Goal: Information Seeking & Learning: Learn about a topic

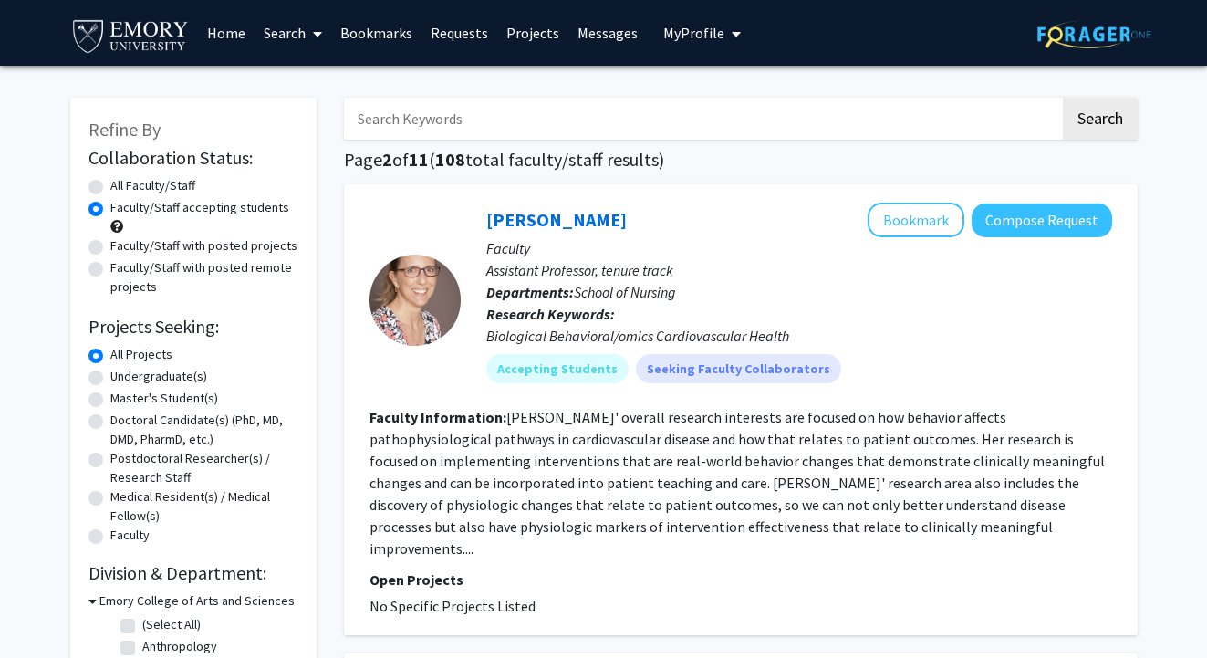
scroll to position [34, 0]
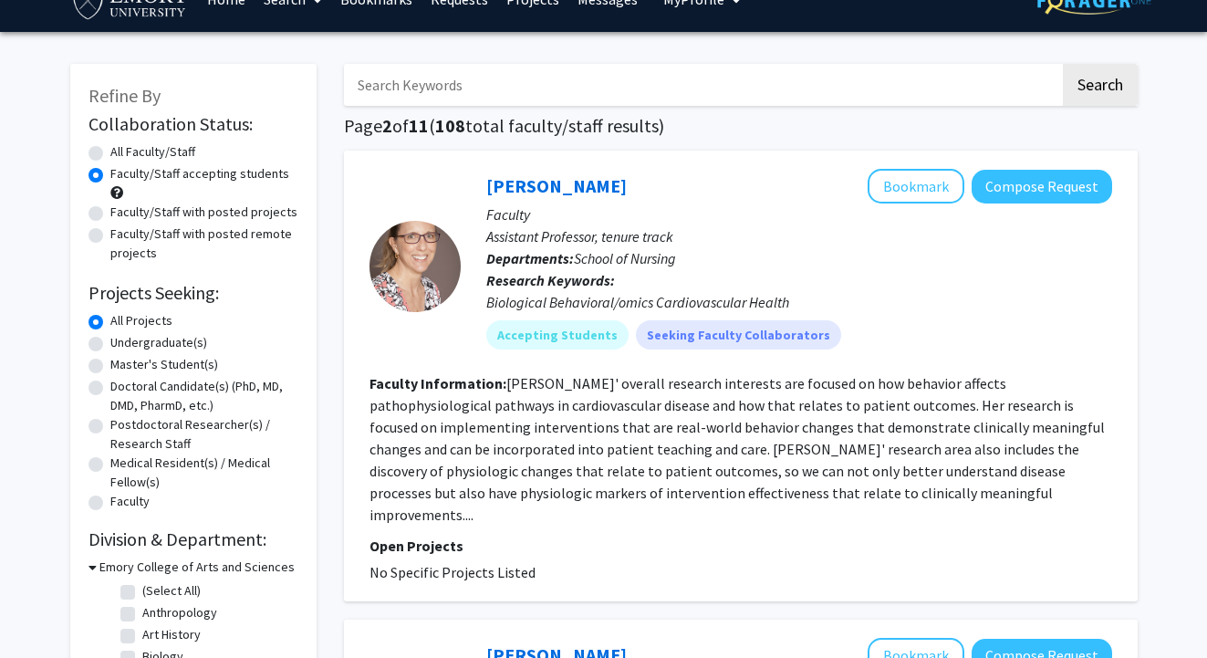
click at [110, 343] on label "Undergraduate(s)" at bounding box center [158, 342] width 97 height 19
click at [110, 343] on input "Undergraduate(s)" at bounding box center [116, 339] width 12 height 12
radio input "true"
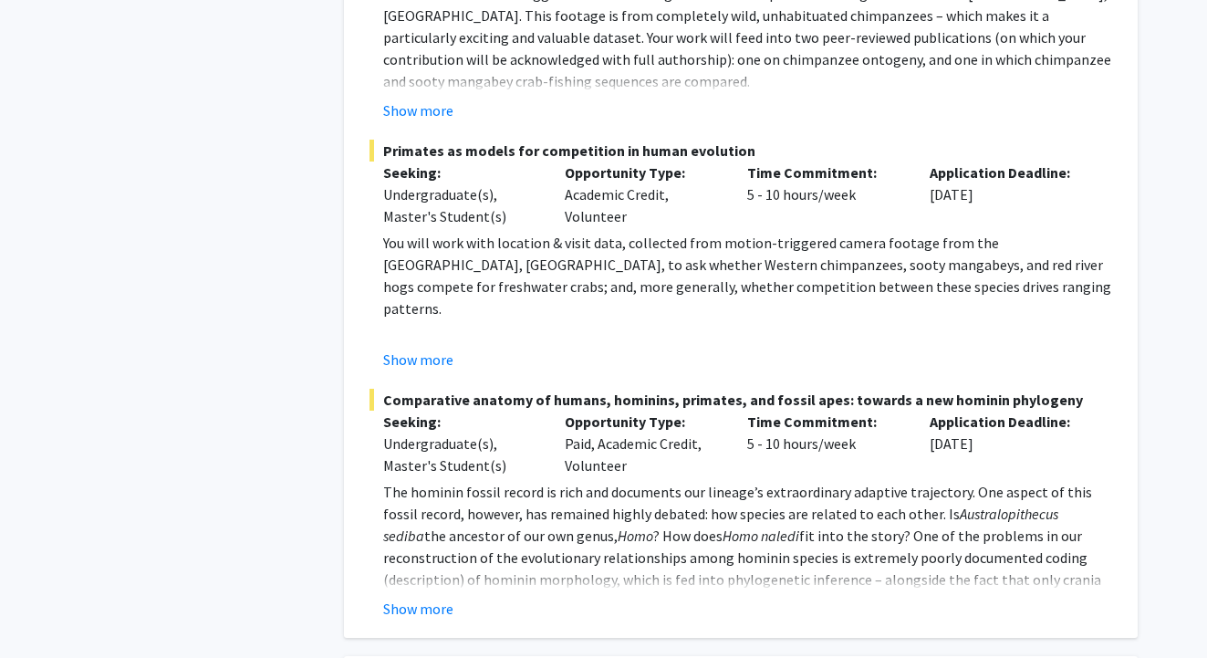
scroll to position [2419, 0]
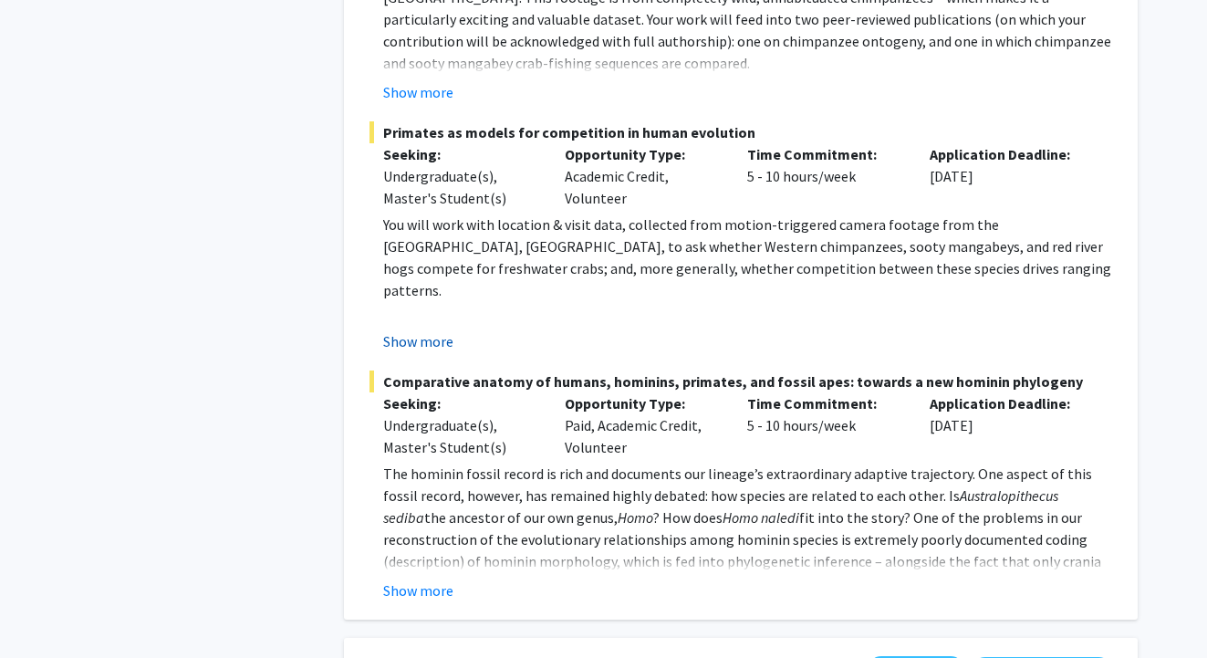
click at [443, 330] on button "Show more" at bounding box center [418, 341] width 70 height 22
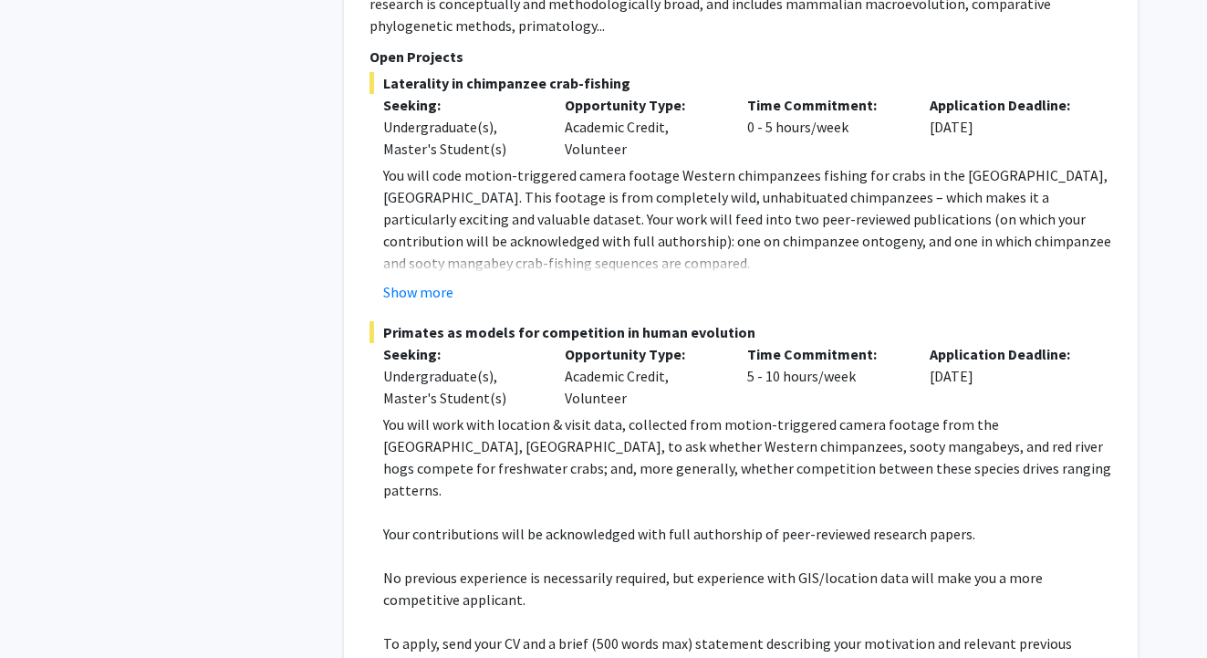
scroll to position [2180, 0]
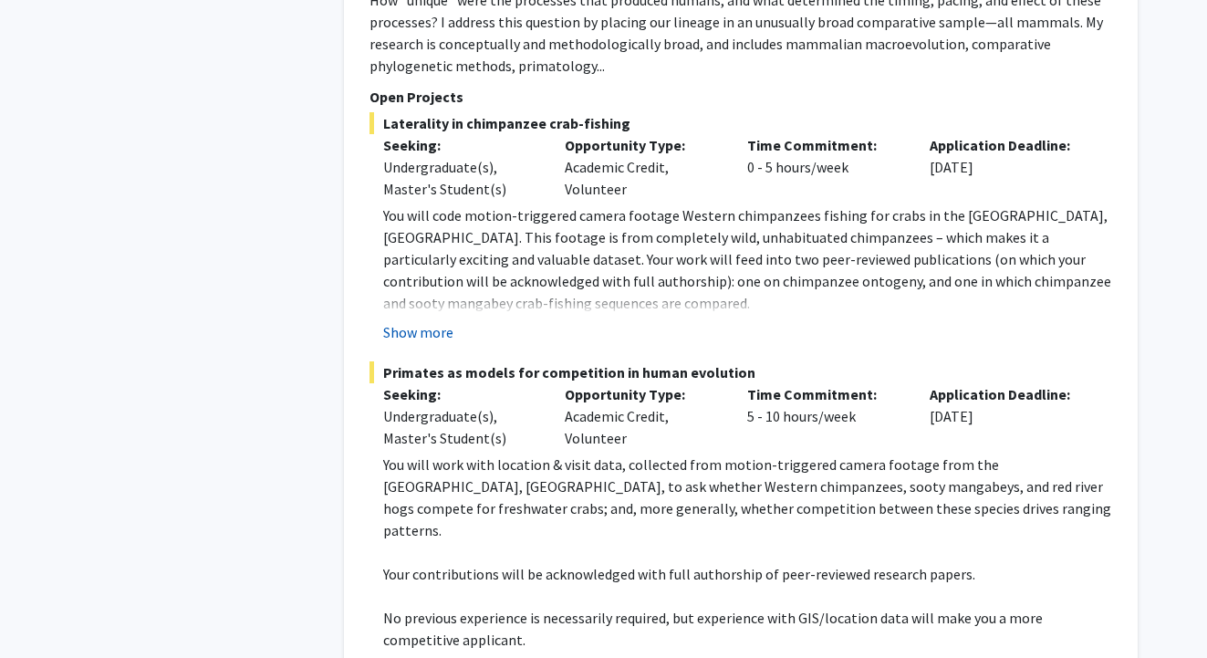
click at [434, 321] on button "Show more" at bounding box center [418, 332] width 70 height 22
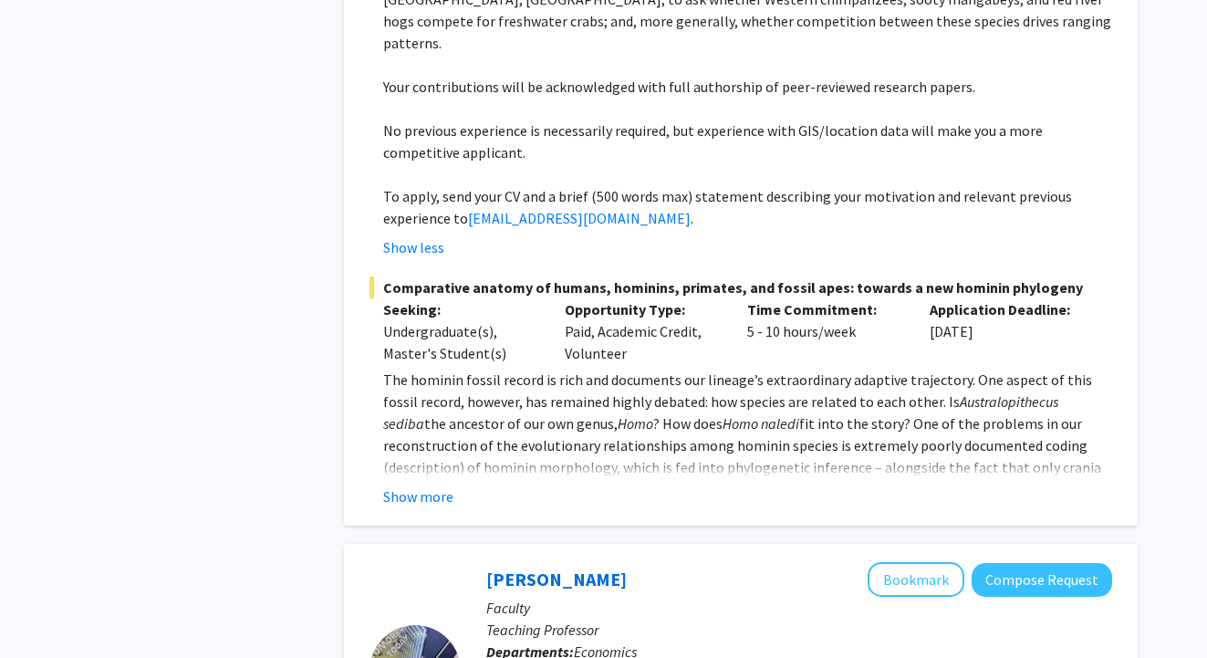
scroll to position [2770, 0]
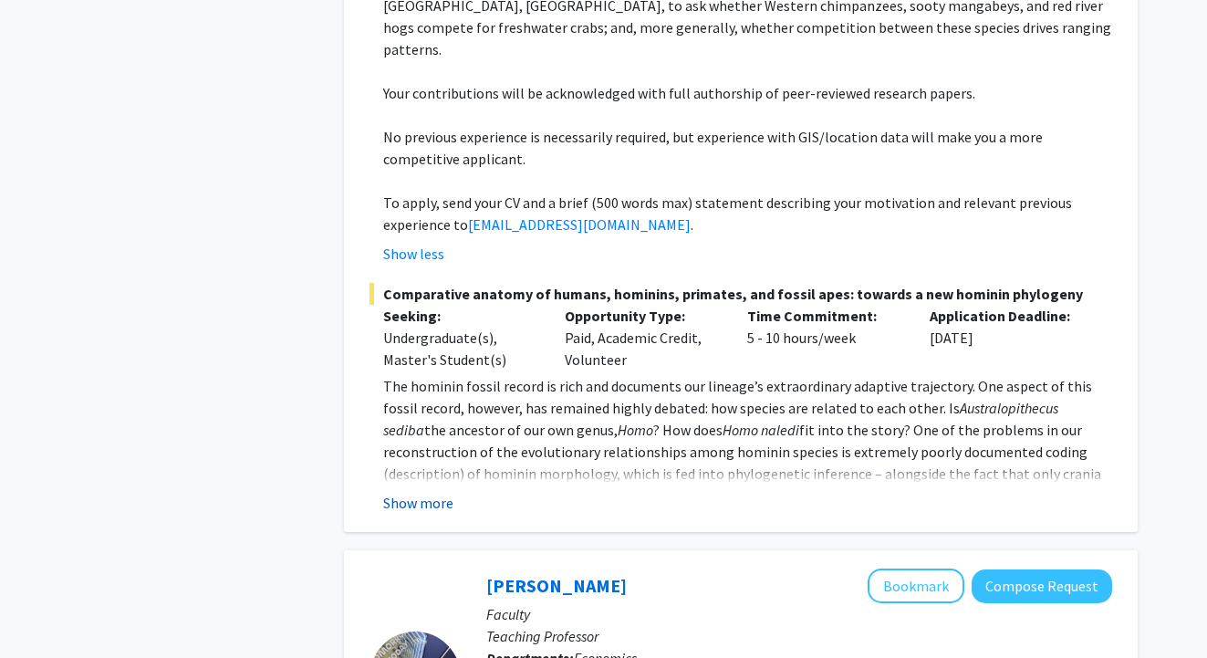
click at [439, 492] on button "Show more" at bounding box center [418, 503] width 70 height 22
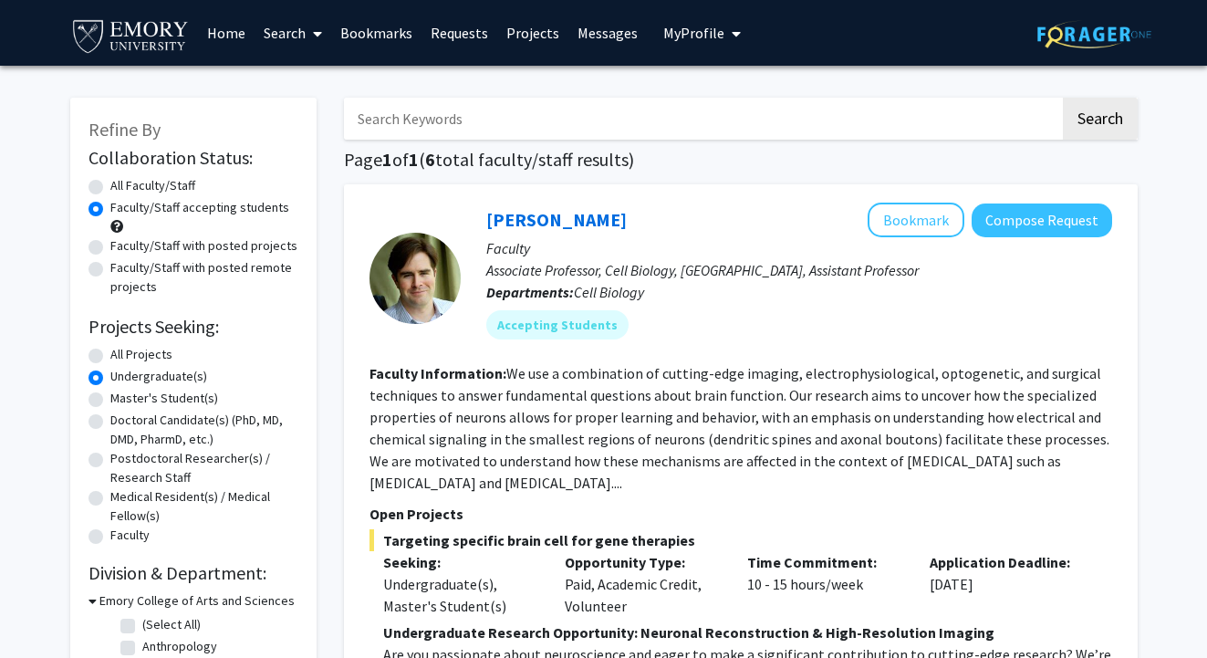
scroll to position [0, 0]
click at [110, 364] on label "All Projects" at bounding box center [141, 354] width 62 height 19
click at [110, 357] on input "All Projects" at bounding box center [116, 351] width 12 height 12
radio input "true"
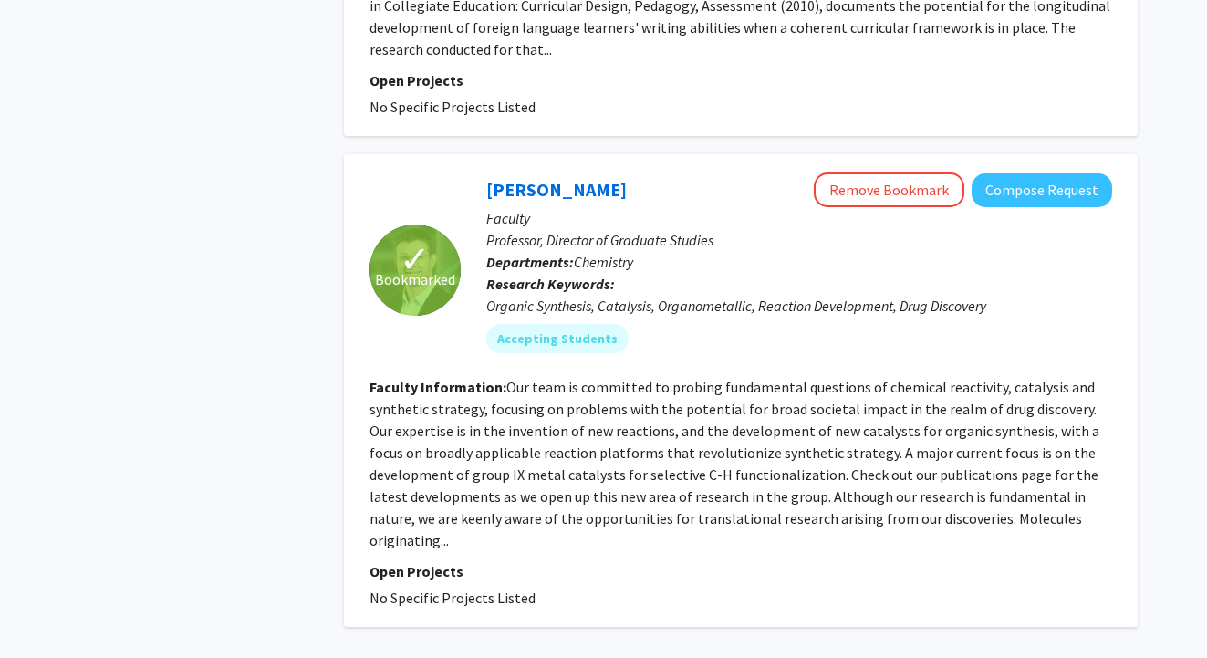
scroll to position [5920, 0]
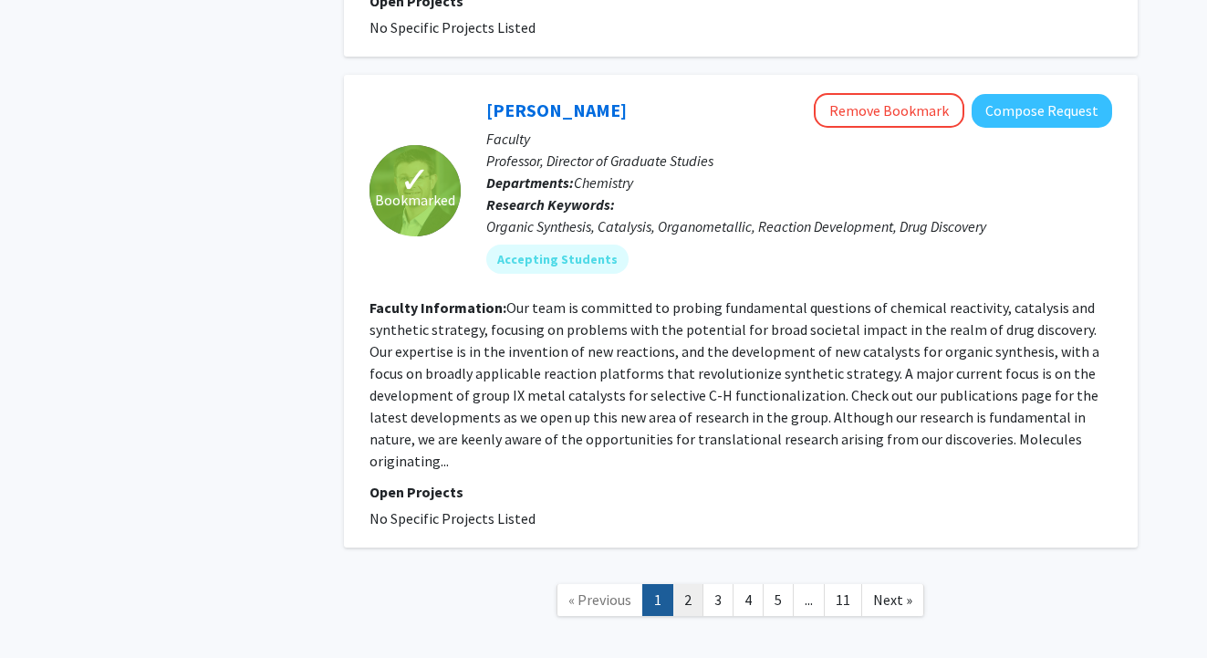
click at [687, 584] on link "2" at bounding box center [687, 600] width 31 height 32
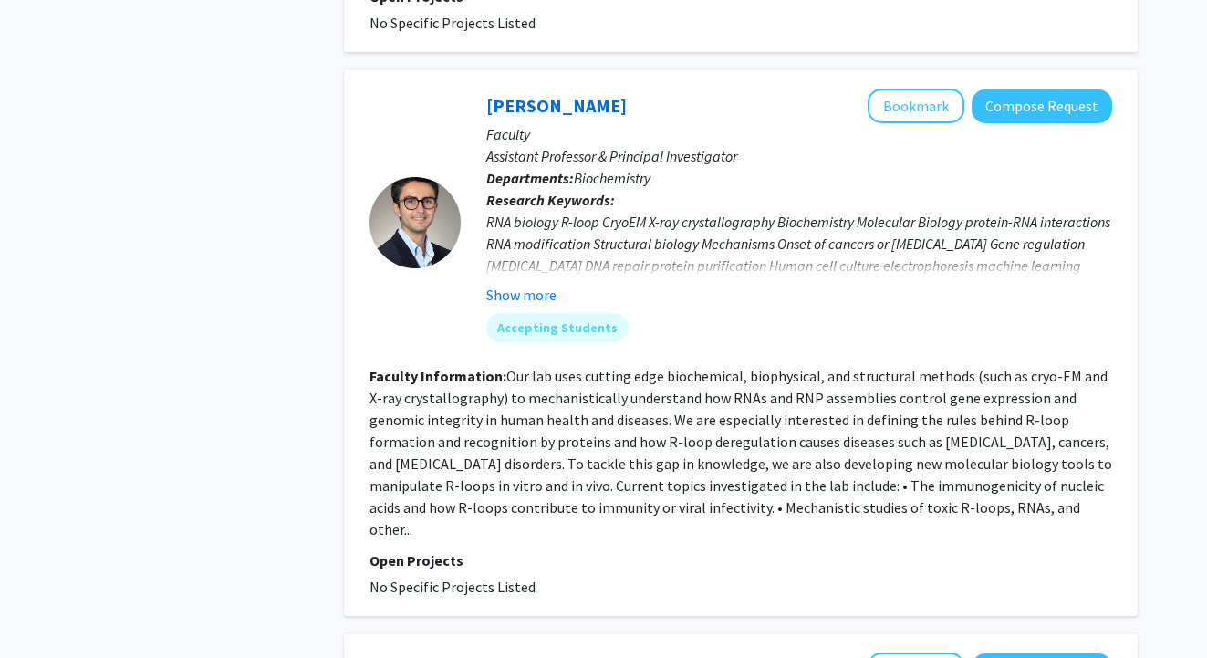
scroll to position [1811, 0]
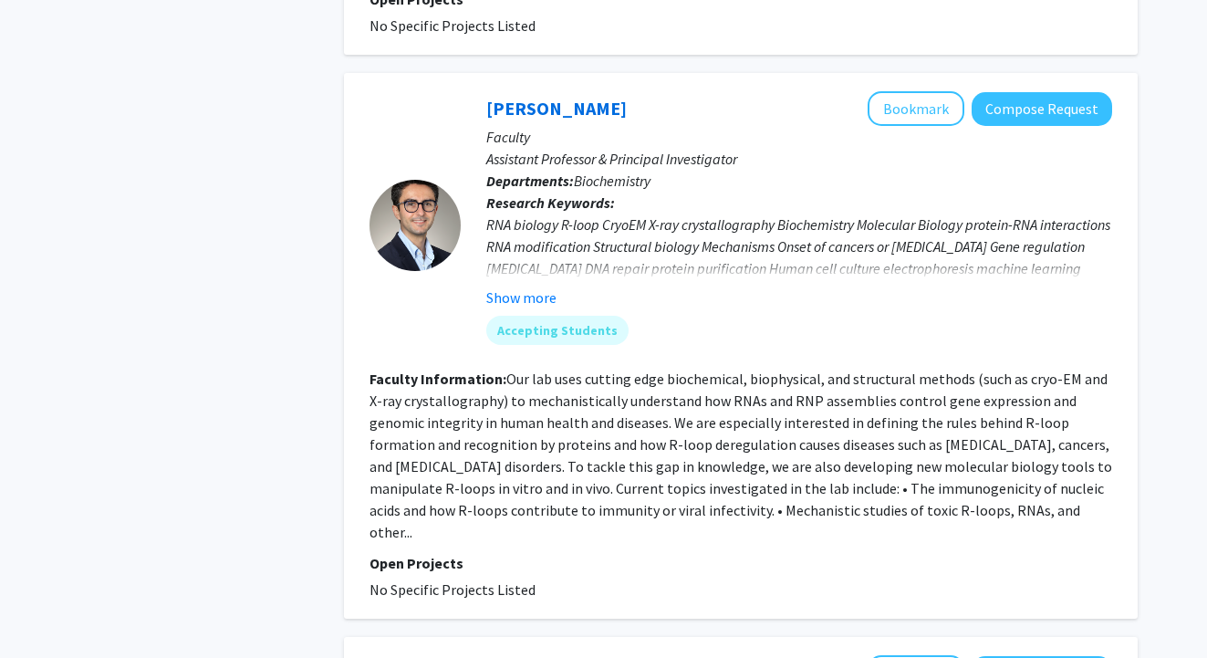
click at [531, 286] on button "Show more" at bounding box center [521, 297] width 70 height 22
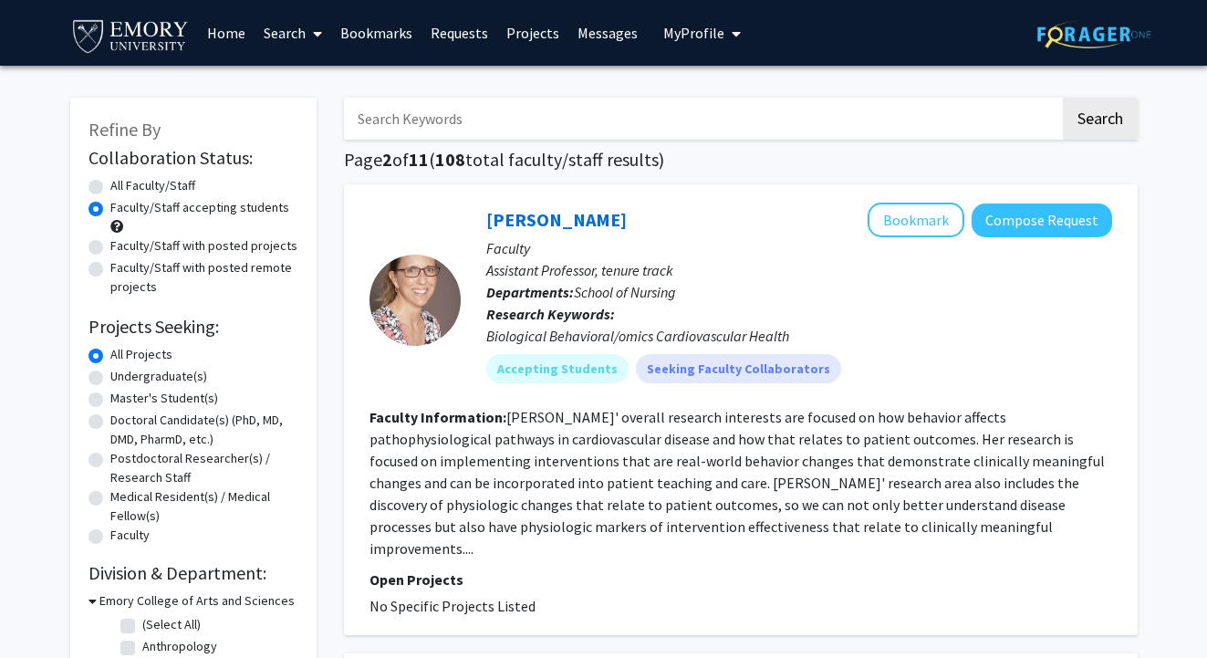
scroll to position [0, 0]
